Goal: Information Seeking & Learning: Learn about a topic

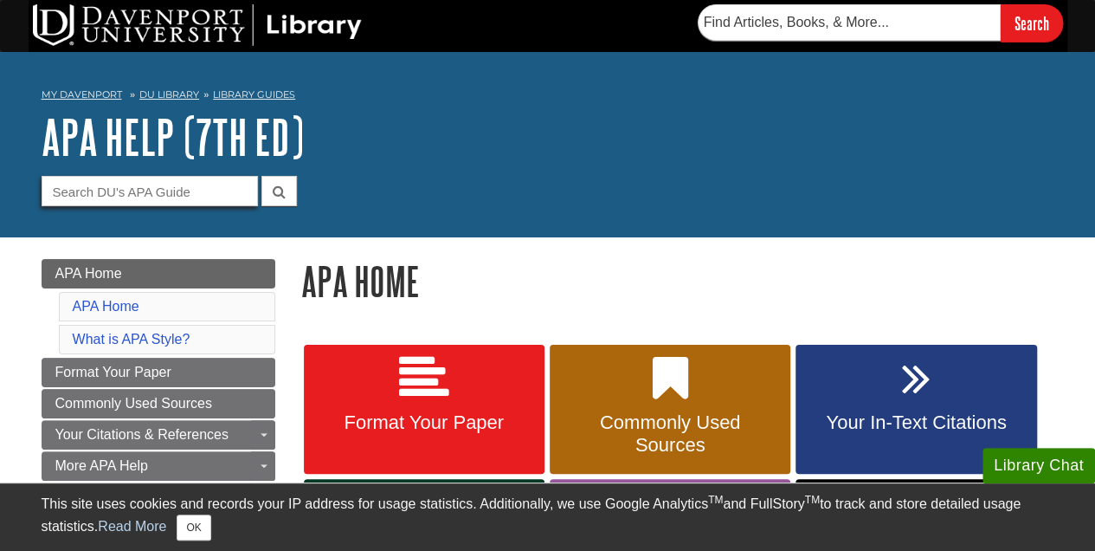
click at [109, 201] on input "Guide Search Terms" at bounding box center [150, 191] width 216 height 30
type input "source within a source"
click at [261, 176] on button "submit" at bounding box center [278, 191] width 35 height 30
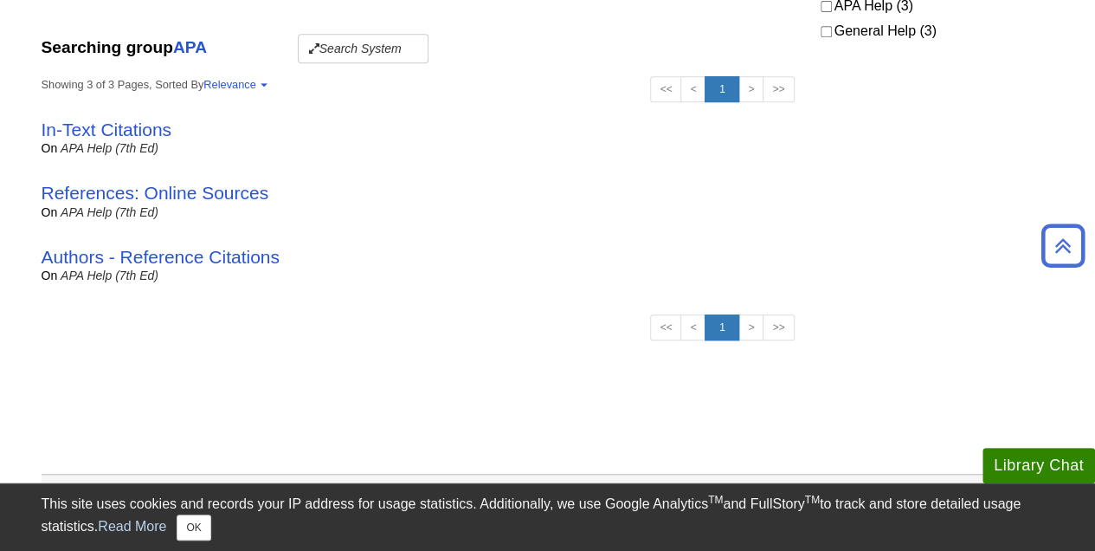
scroll to position [433, 0]
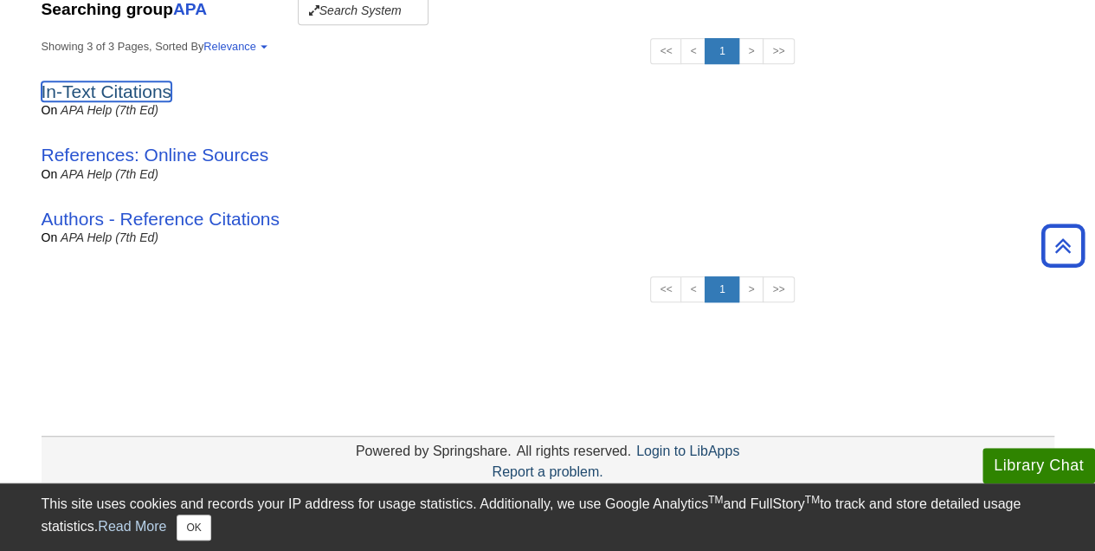
click at [76, 89] on link "In-Text Citations" at bounding box center [107, 91] width 131 height 20
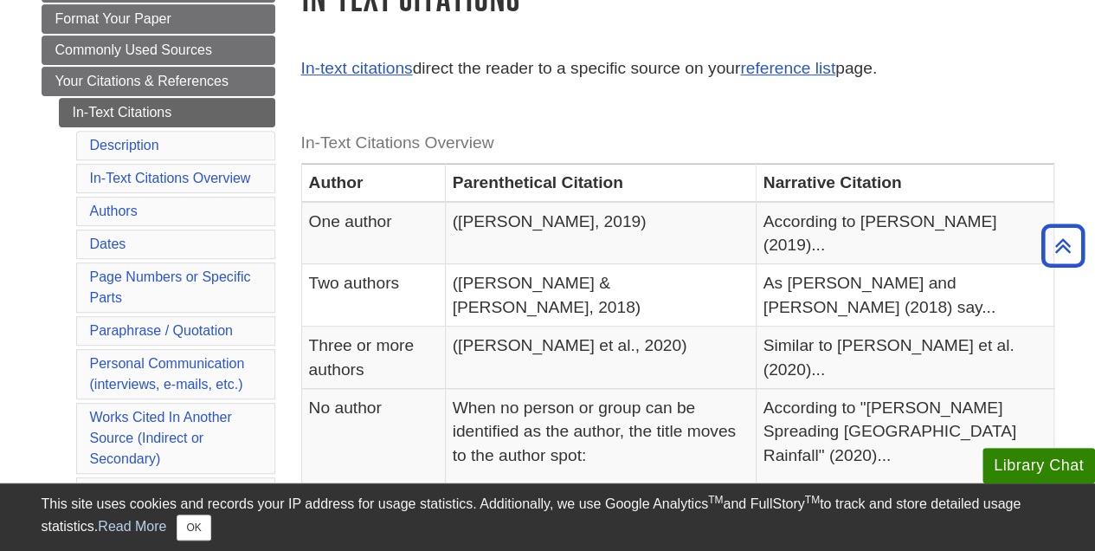
scroll to position [260, 0]
